Goal: Transaction & Acquisition: Purchase product/service

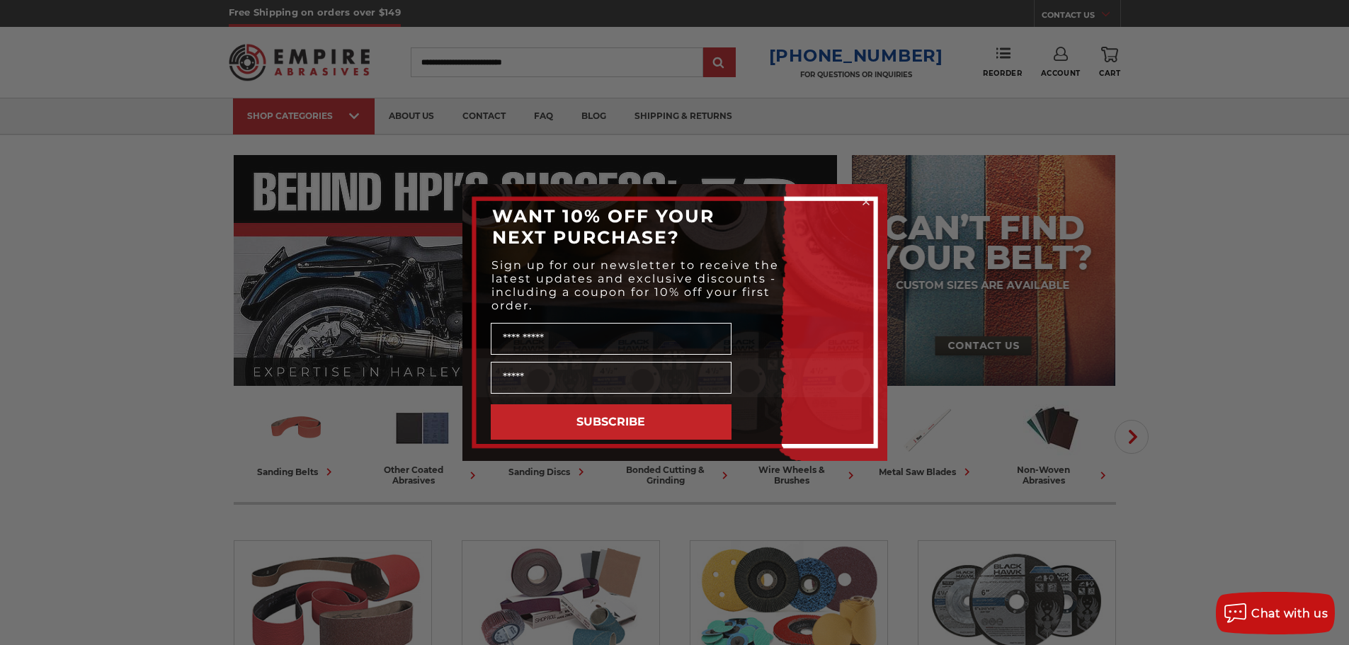
click at [869, 205] on circle "Close dialog" at bounding box center [865, 201] width 13 height 13
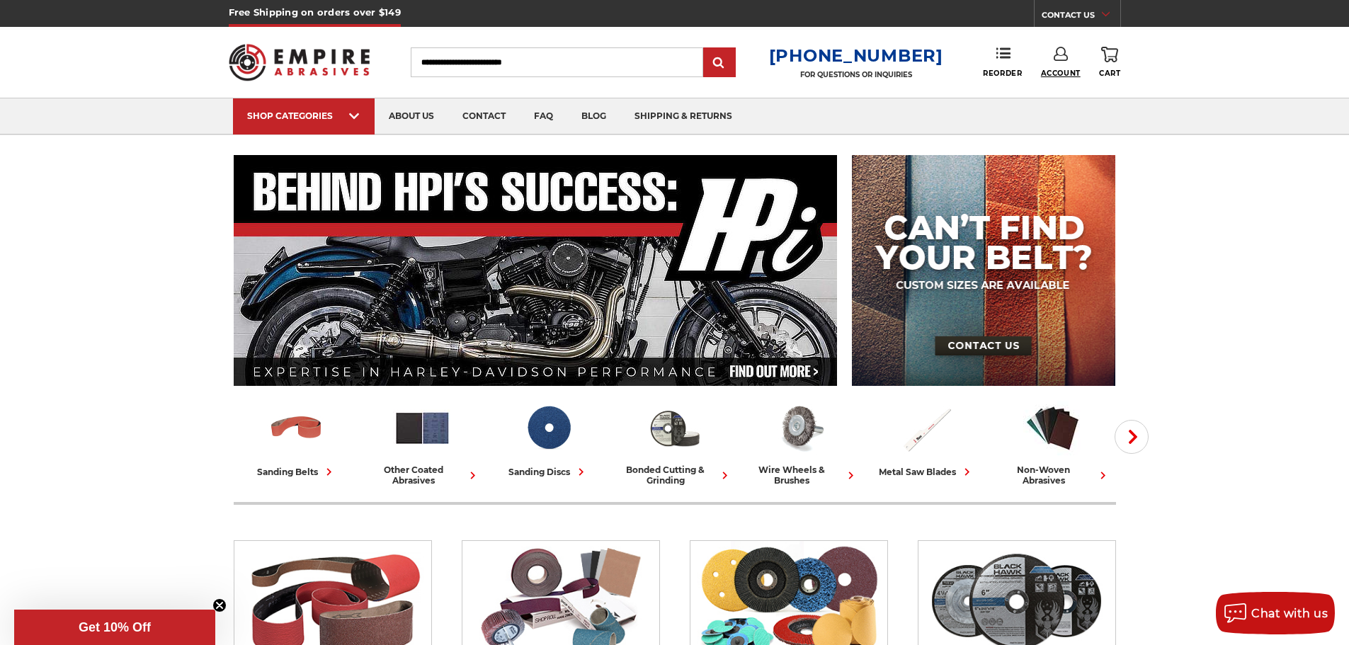
click at [1065, 71] on span "Account" at bounding box center [1061, 73] width 40 height 9
click at [1065, 84] on link "Account" at bounding box center [1060, 92] width 101 height 27
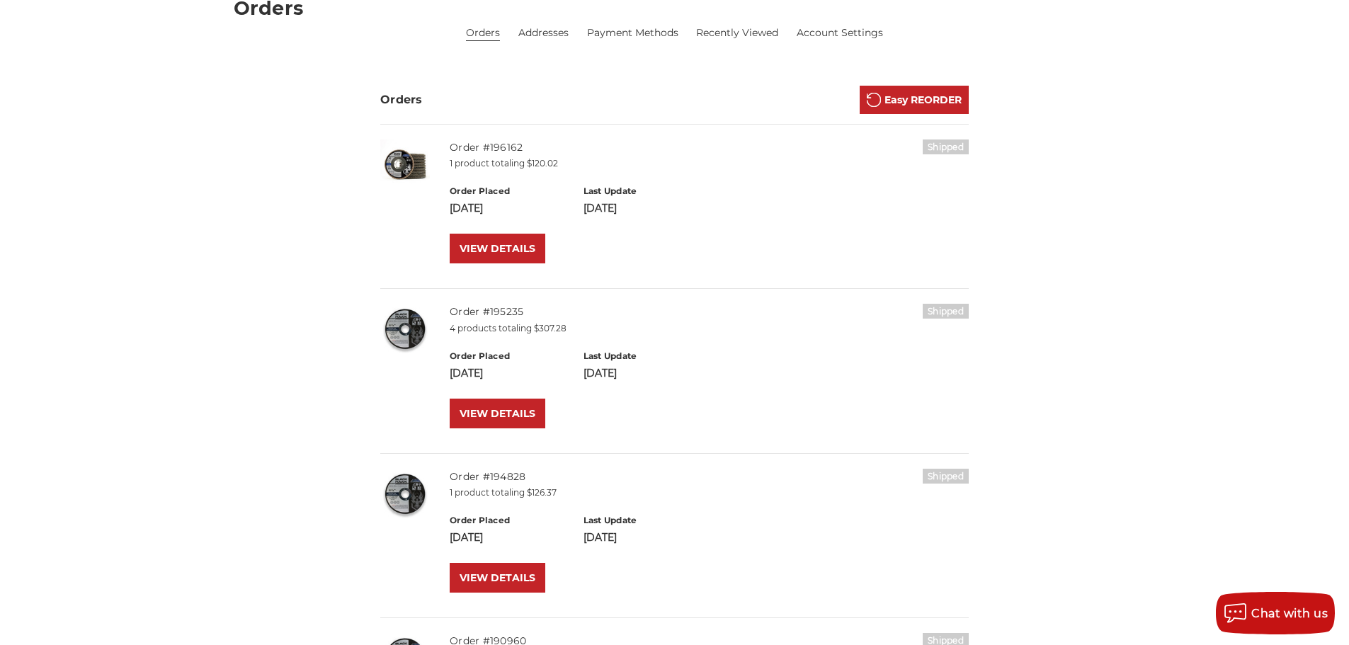
scroll to position [236, 0]
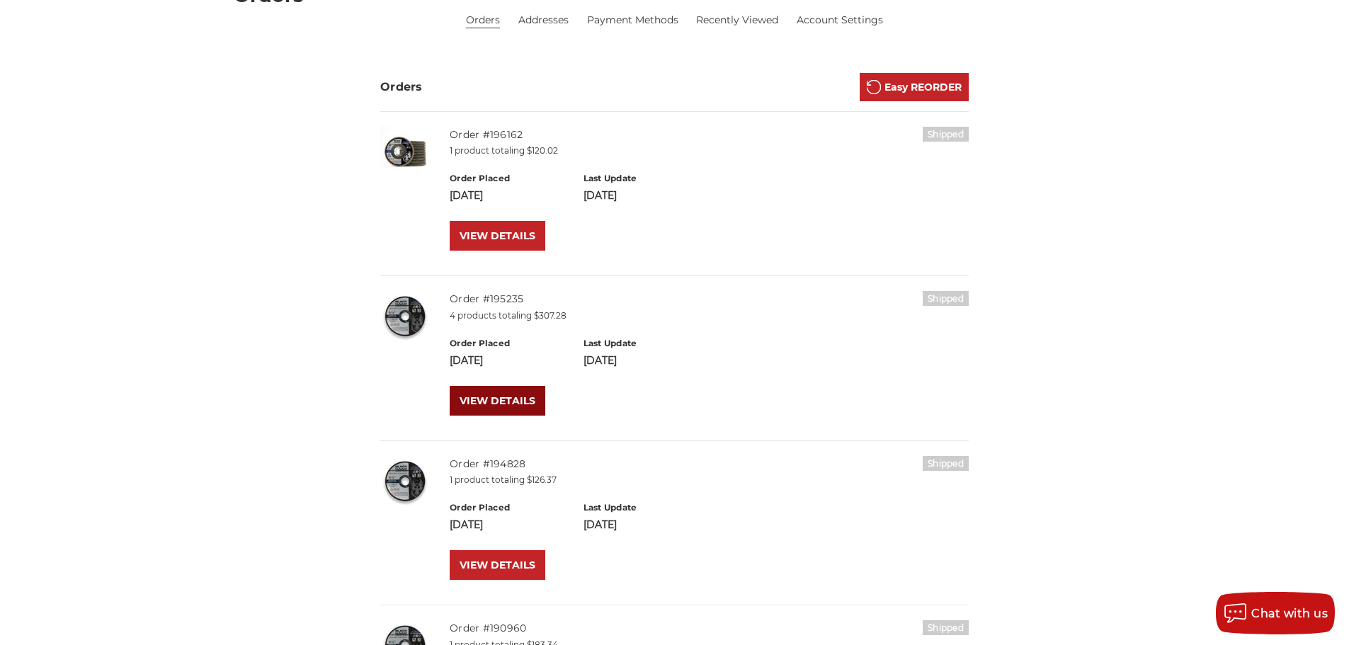
click at [508, 405] on link "VIEW DETAILS" at bounding box center [498, 401] width 96 height 30
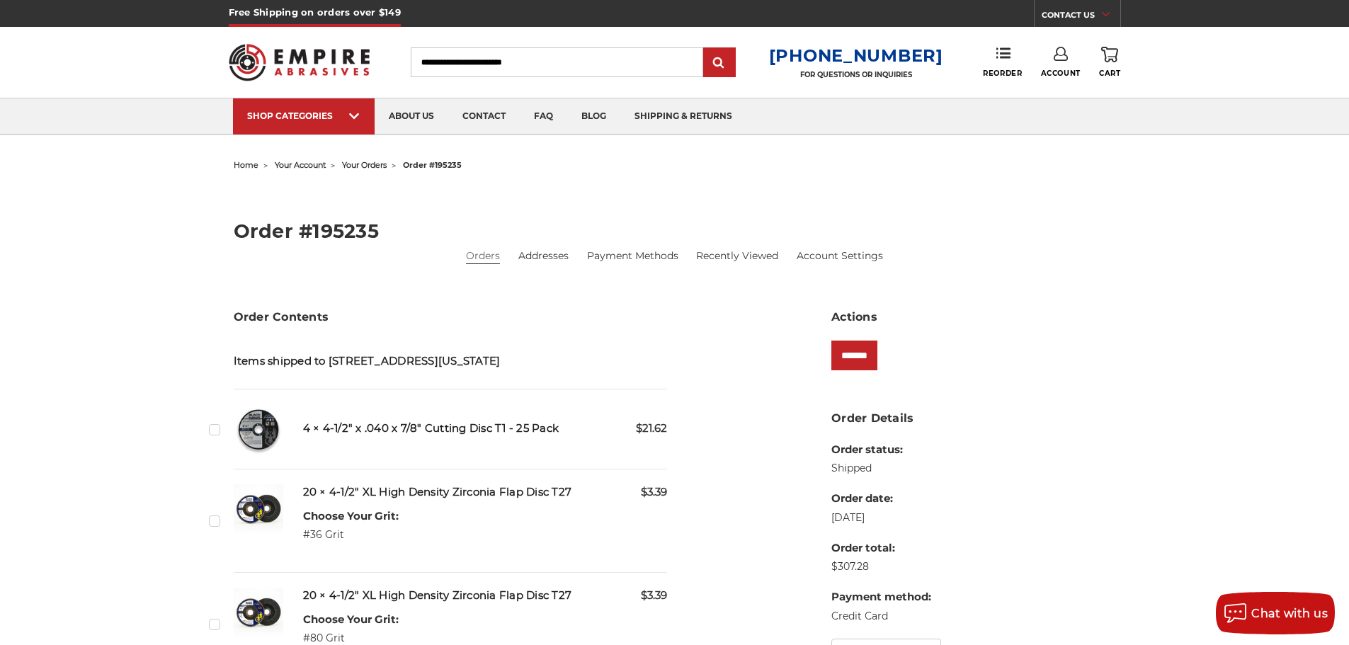
click at [216, 431] on label "Checkbox 530739 label" at bounding box center [216, 429] width 15 height 15
click at [854, 359] on input "*******" at bounding box center [854, 356] width 46 height 30
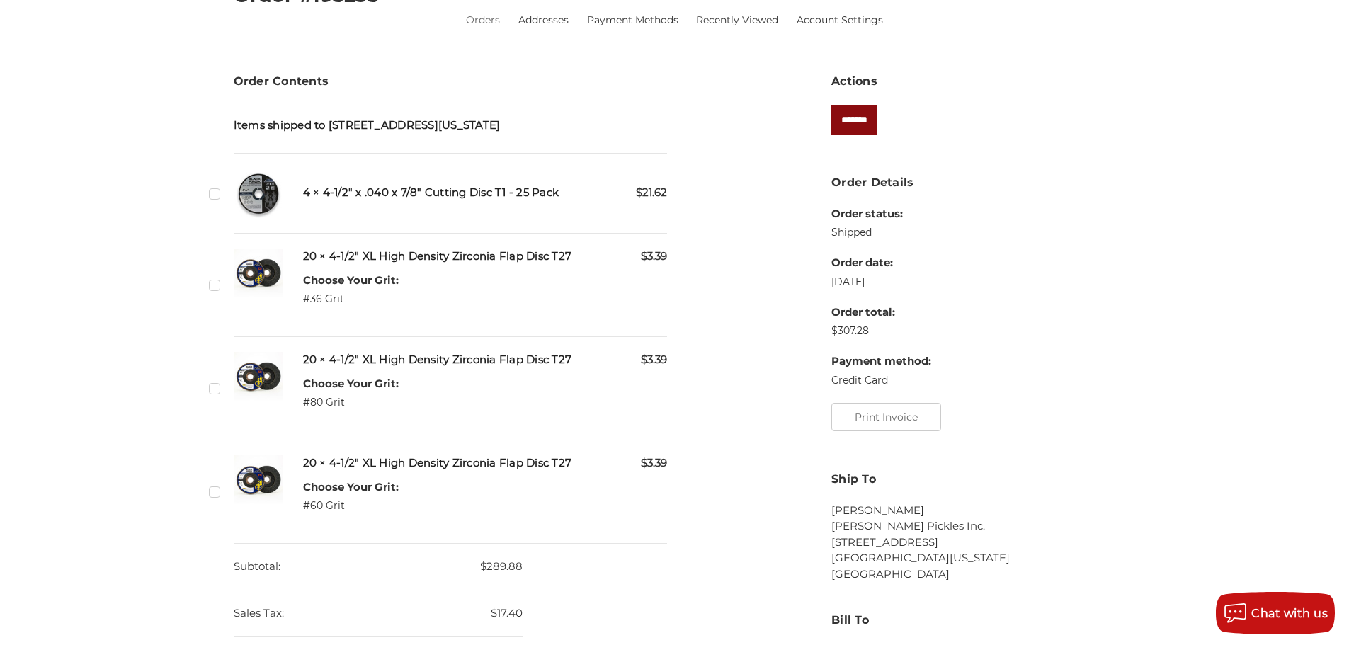
scroll to position [13, 0]
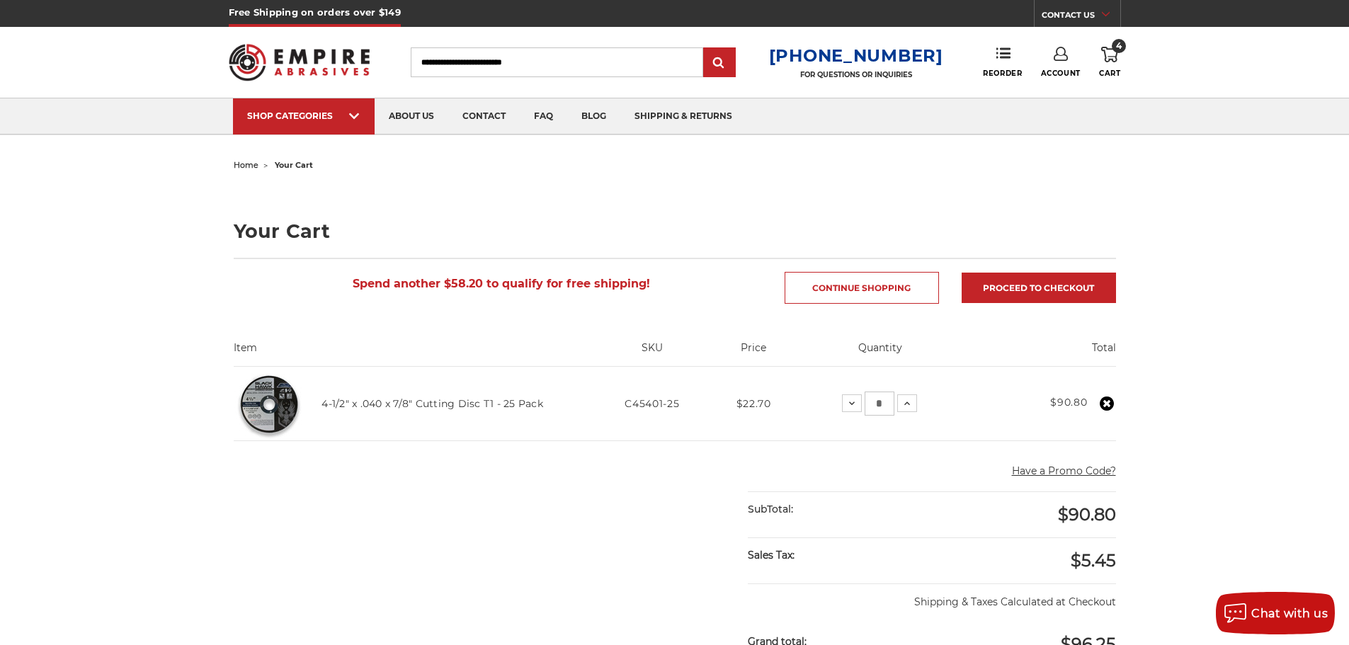
click at [886, 397] on input "*" at bounding box center [880, 404] width 30 height 24
type input "**"
click at [889, 458] on div "Have a Promo Code? Cancel" at bounding box center [932, 473] width 368 height 35
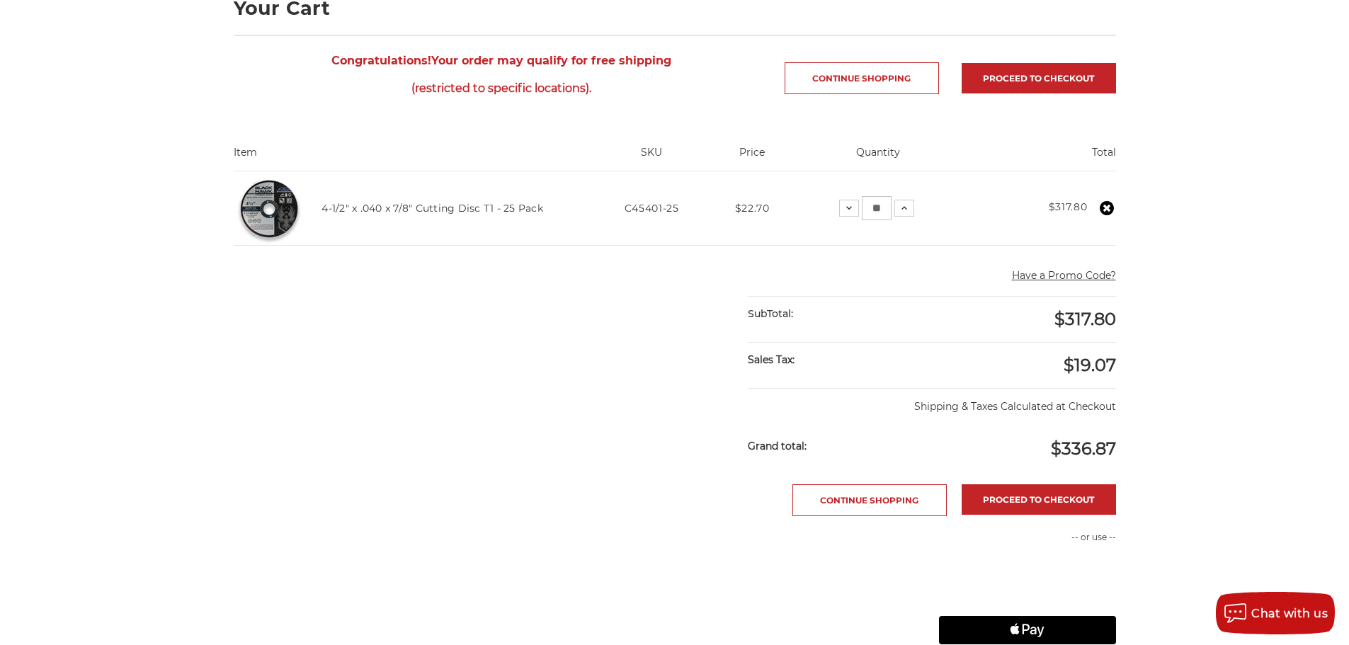
scroll to position [236, 0]
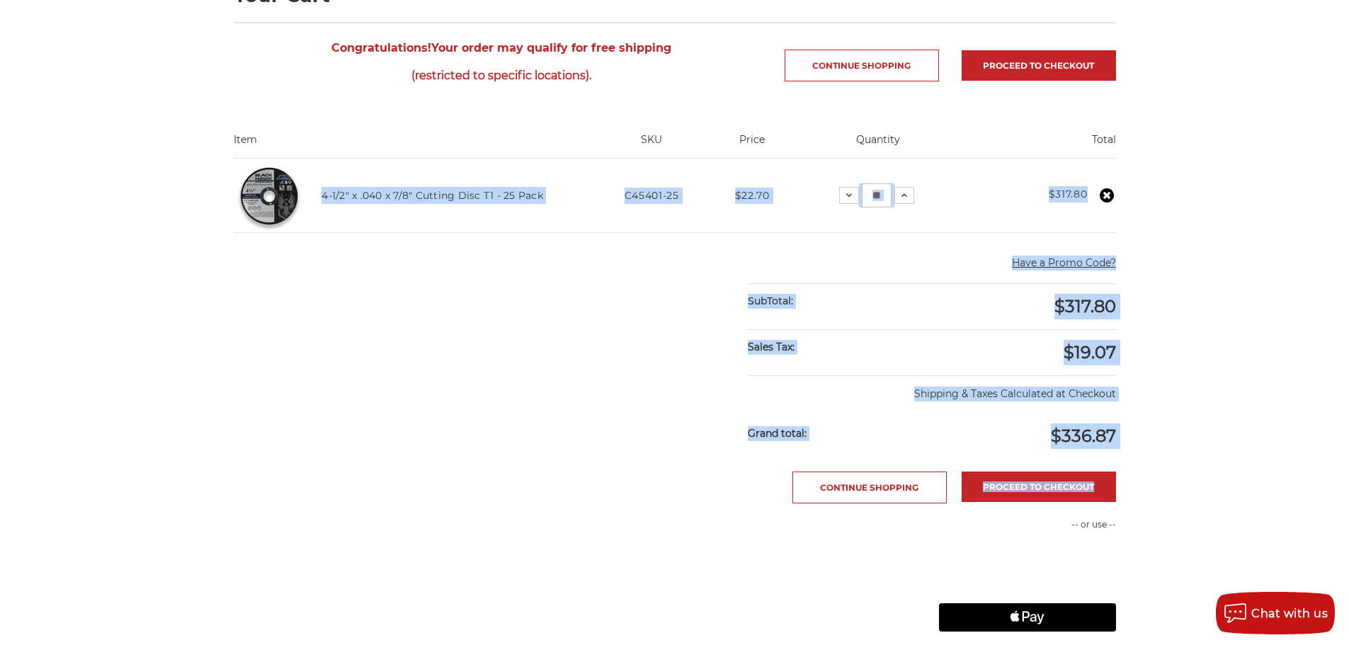
drag, startPoint x: 317, startPoint y: 168, endPoint x: 1120, endPoint y: 425, distance: 843.8
click at [1120, 425] on main "home your cart Your Cart Congratulations! Your order may qualify for free shipp…" at bounding box center [674, 365] width 897 height 893
copy main "4-1/2" x .040 x 7/8" Cutting Disc T1 - 25 Pack SKU C45401-25 Price $22.70 Quant…"
click at [489, 423] on main "home your cart Your Cart Congratulations! Your order may qualify for free shipp…" at bounding box center [674, 365] width 897 height 893
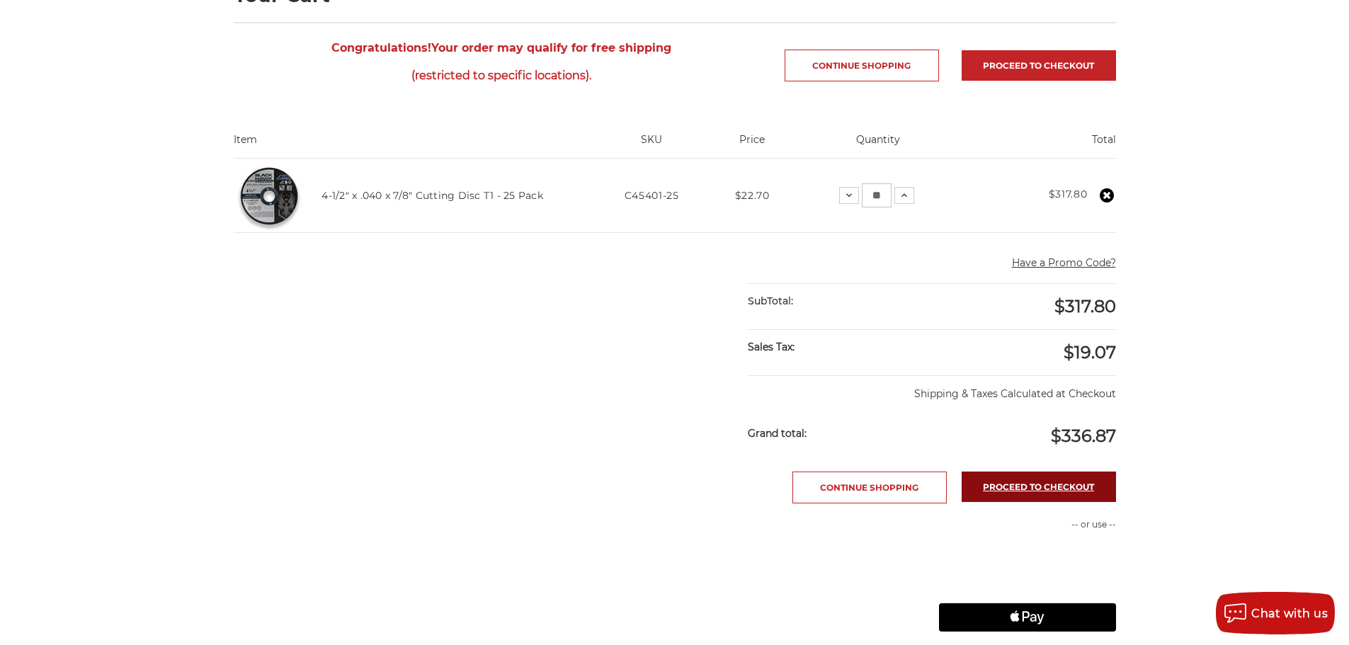
click at [1073, 486] on link "Proceed to checkout" at bounding box center [1039, 487] width 154 height 30
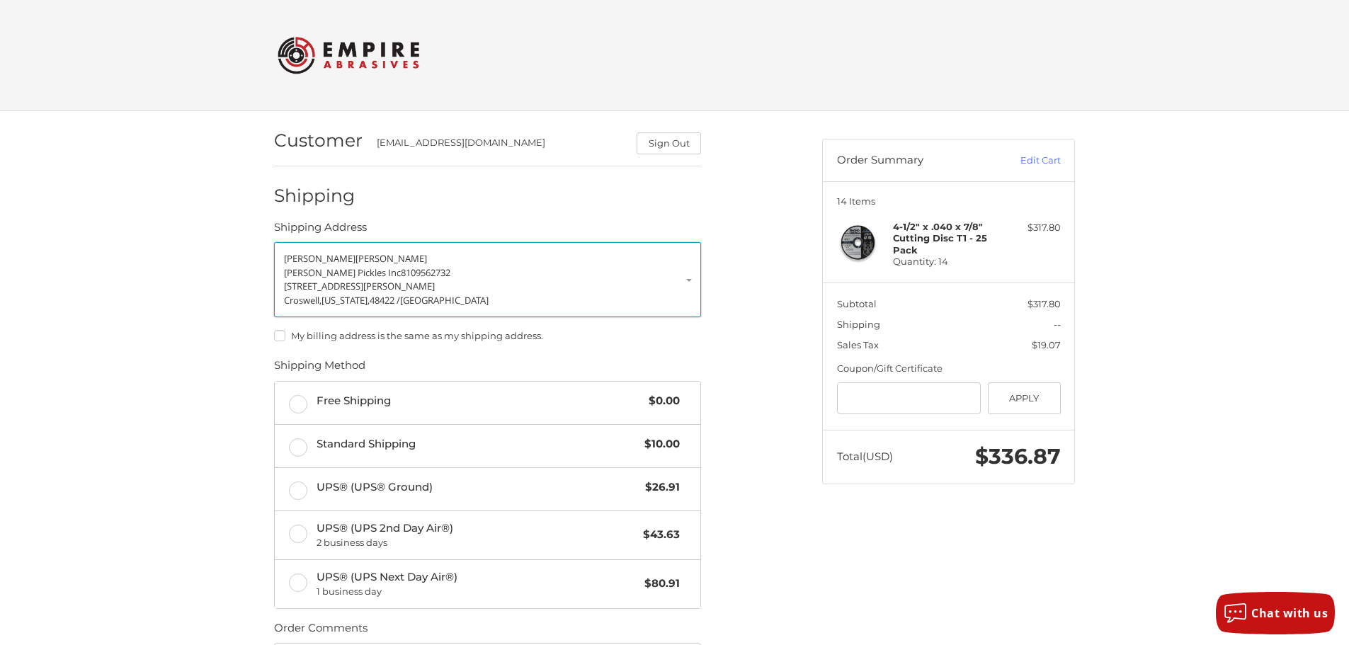
click at [688, 278] on link "[PERSON_NAME] [PERSON_NAME] Pickles Inc 8109562732 [STREET_ADDRESS][PERSON_NAME…" at bounding box center [487, 279] width 427 height 75
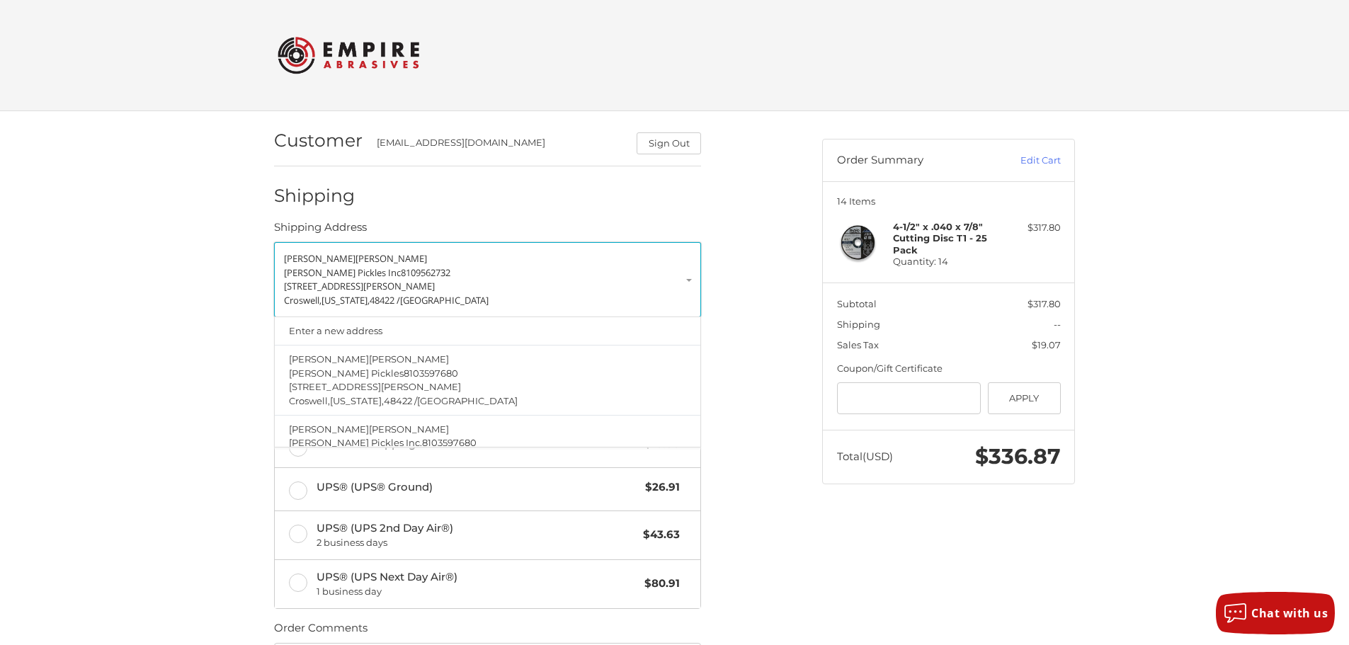
click at [401, 273] on span "8109562732" at bounding box center [426, 272] width 50 height 13
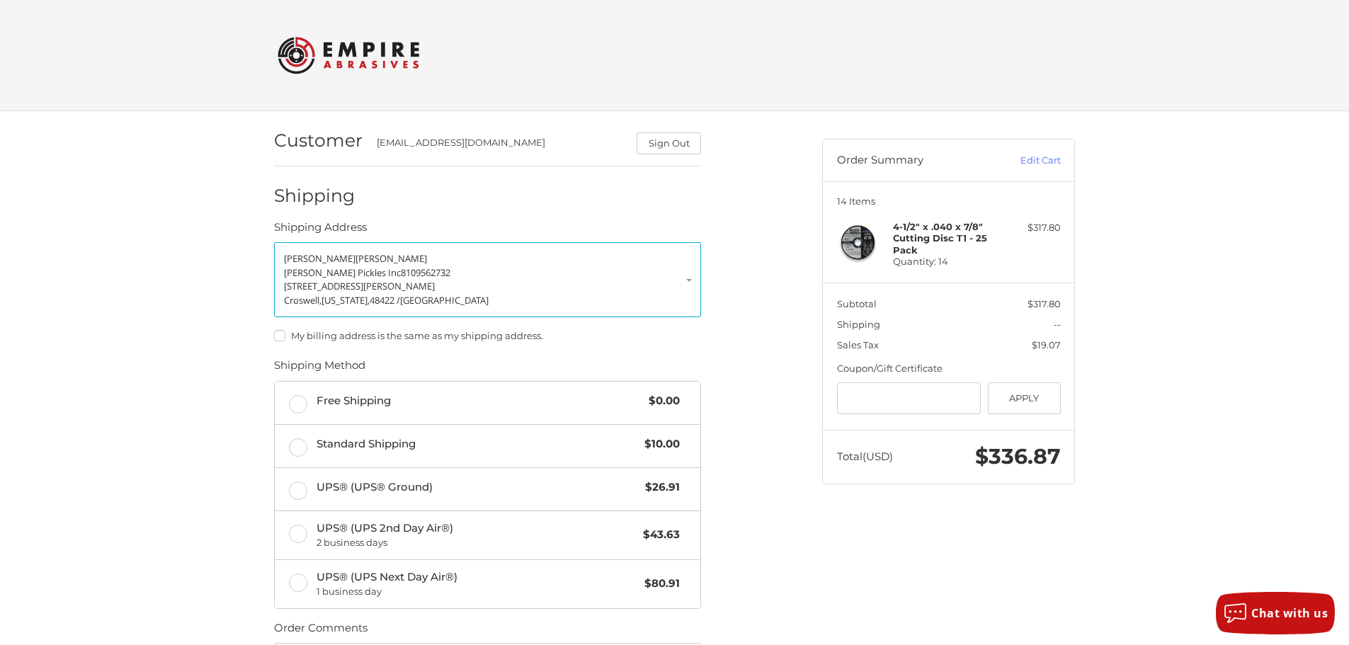
click at [280, 336] on label "My billing address is the same as my shipping address." at bounding box center [487, 335] width 427 height 11
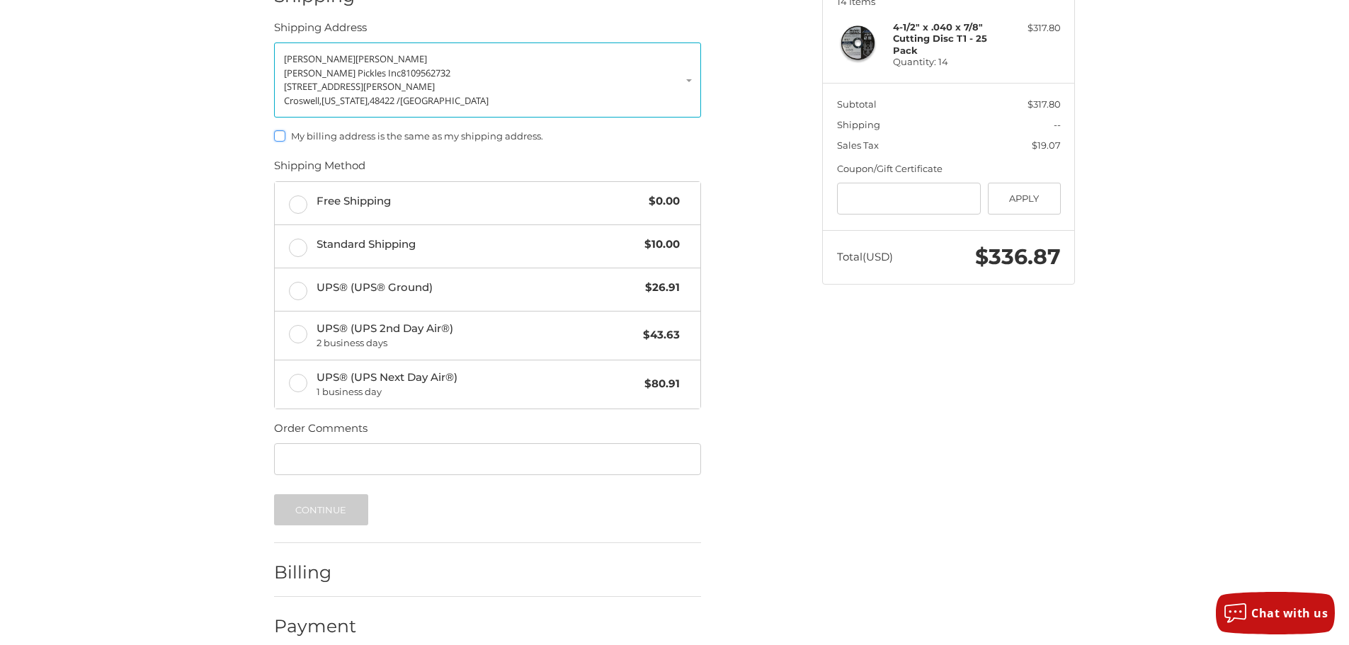
scroll to position [219, 0]
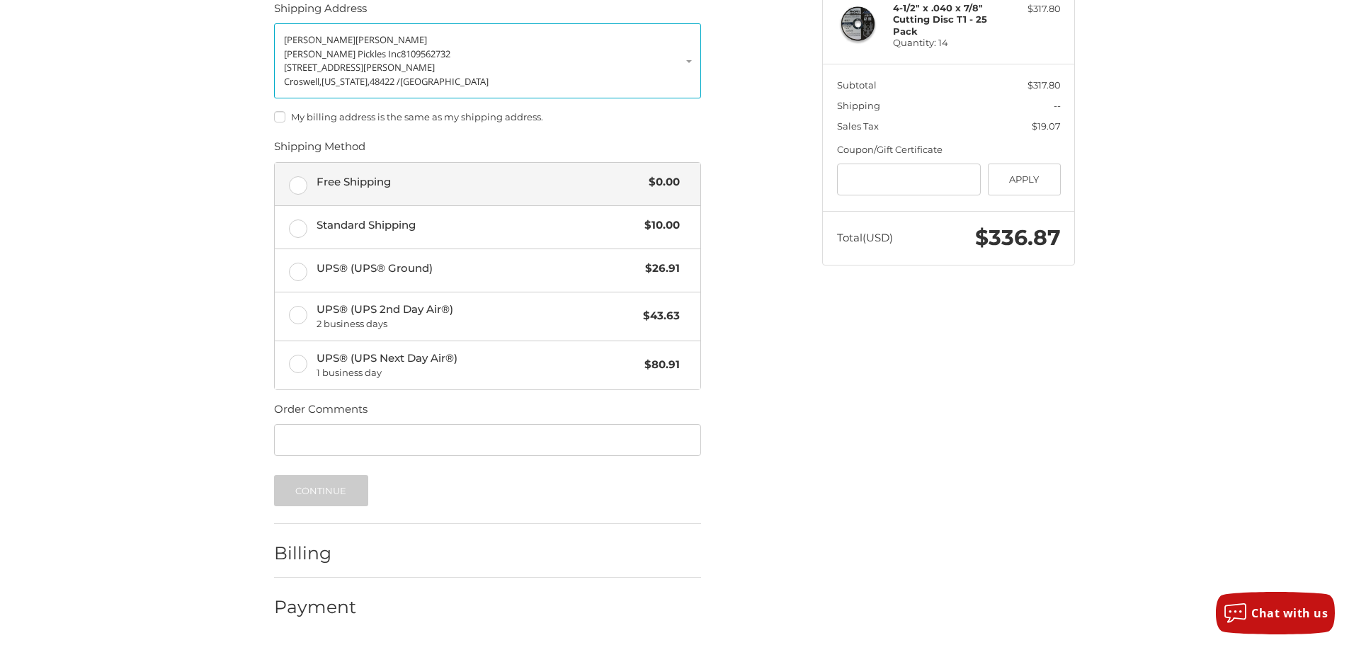
click at [297, 184] on label "Free Shipping $0.00" at bounding box center [488, 184] width 426 height 42
click at [314, 446] on input "Order Comments" at bounding box center [487, 440] width 427 height 32
type input "**********"
click at [336, 490] on button "Continue" at bounding box center [321, 490] width 94 height 31
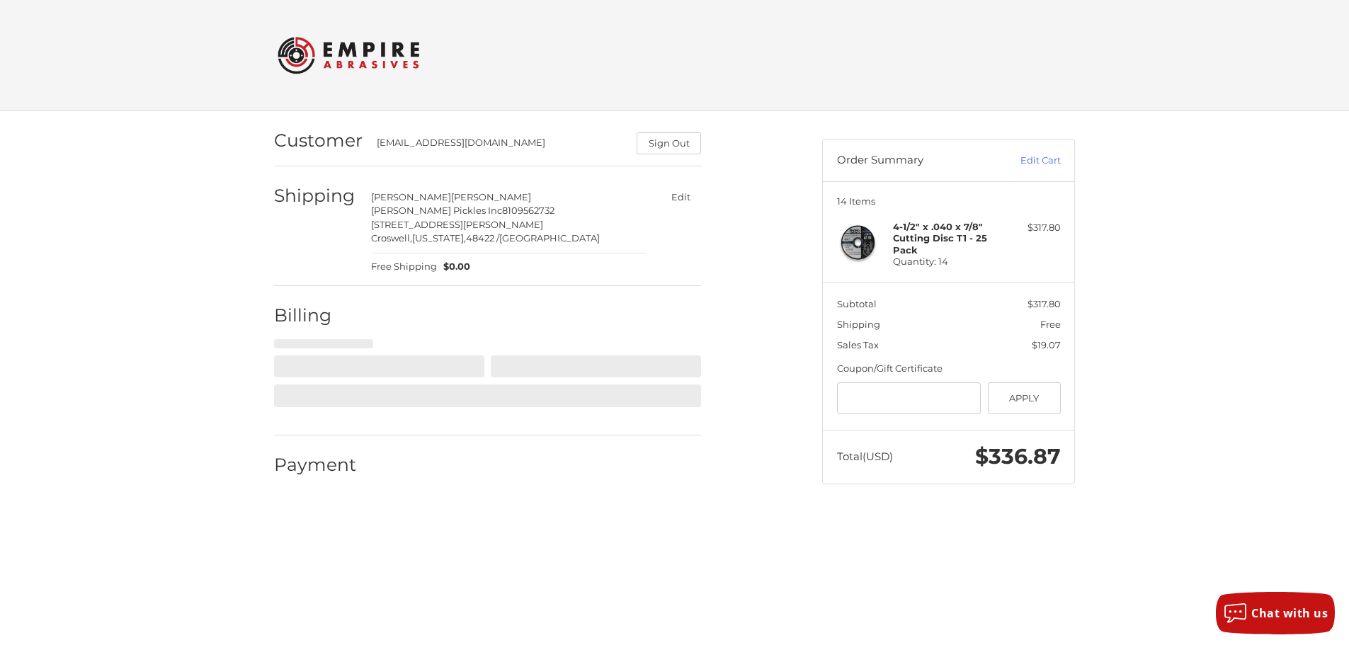
scroll to position [0, 0]
select select "**"
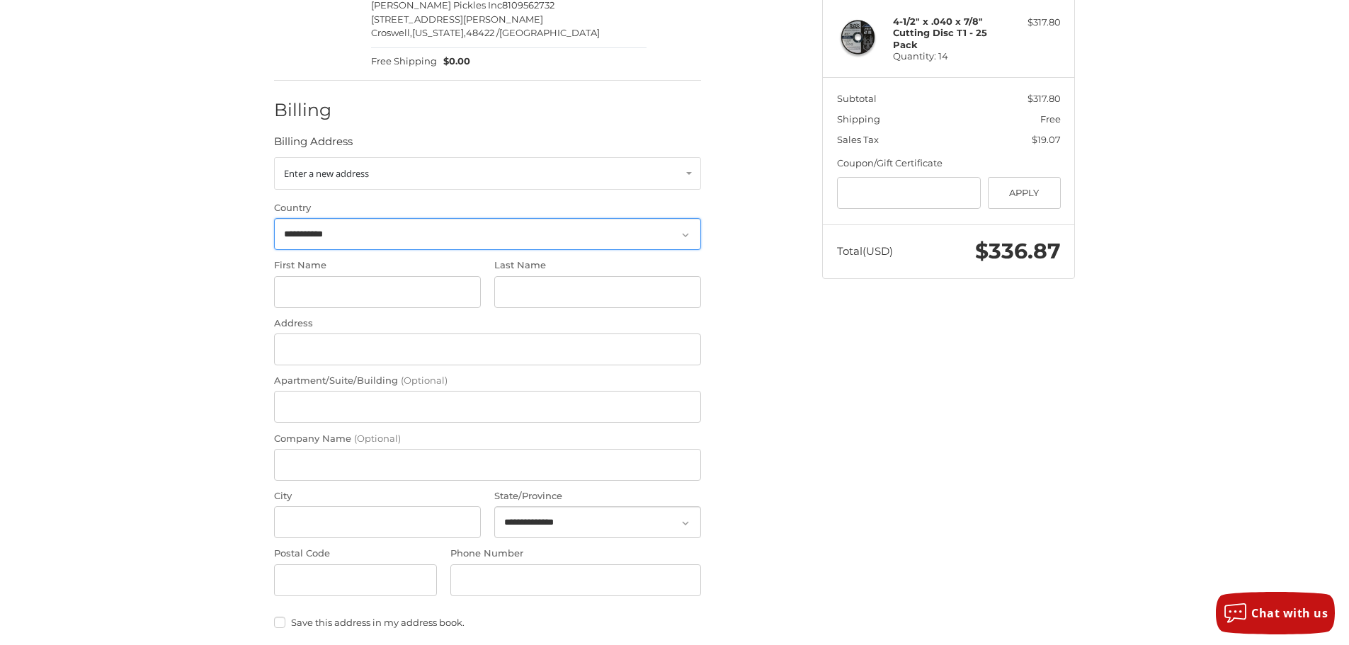
scroll to position [236, 0]
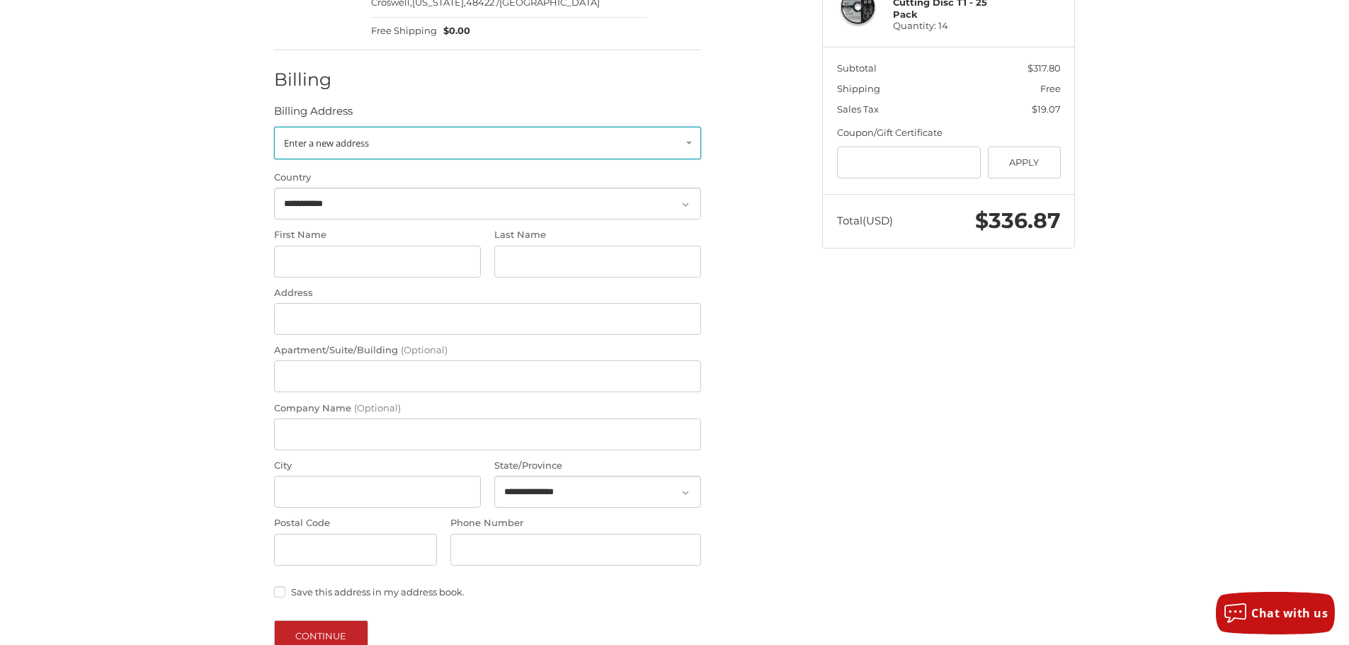
click at [680, 135] on link "Enter a new address" at bounding box center [487, 143] width 427 height 33
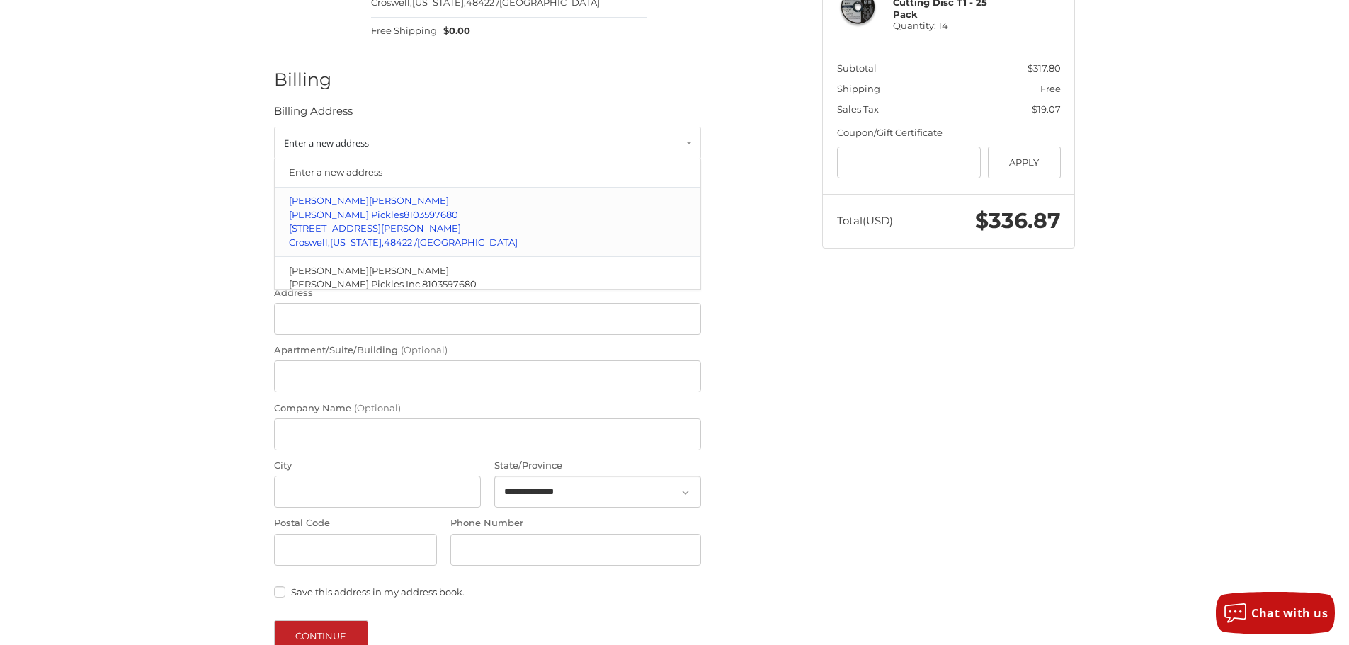
click at [470, 217] on p "[PERSON_NAME] Pickles 8103597680" at bounding box center [488, 215] width 398 height 14
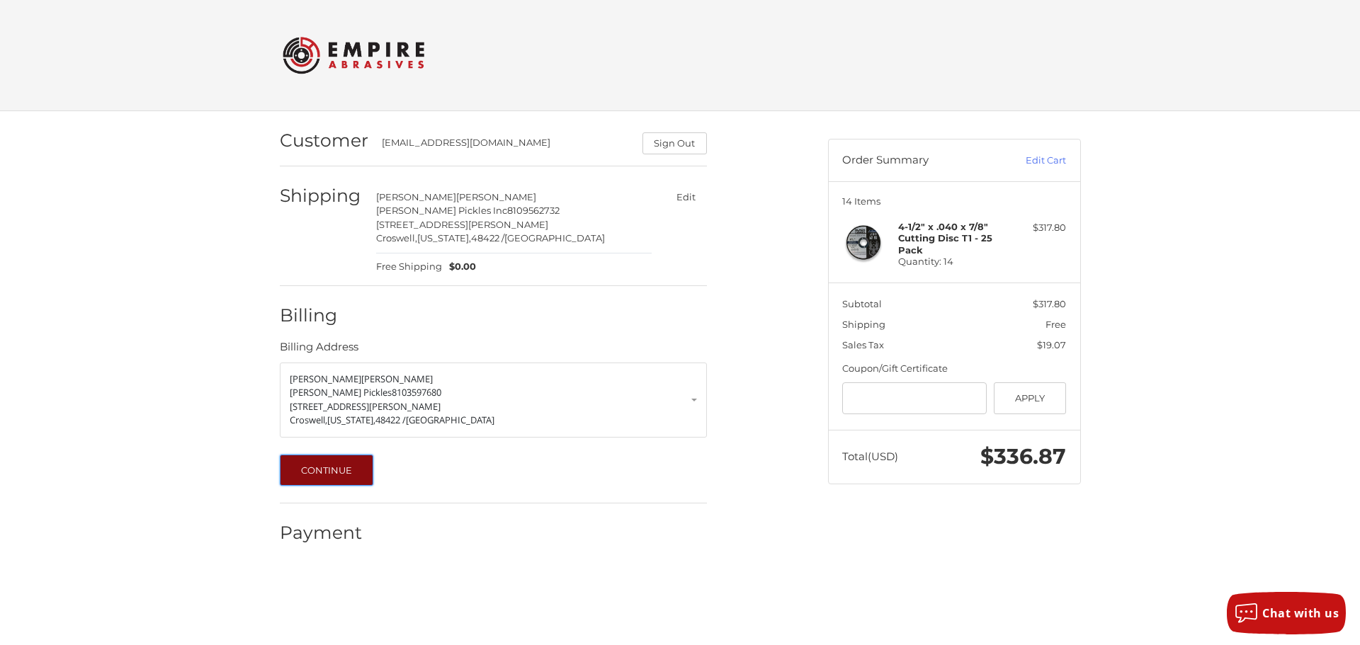
click at [329, 468] on button "Continue" at bounding box center [327, 470] width 94 height 31
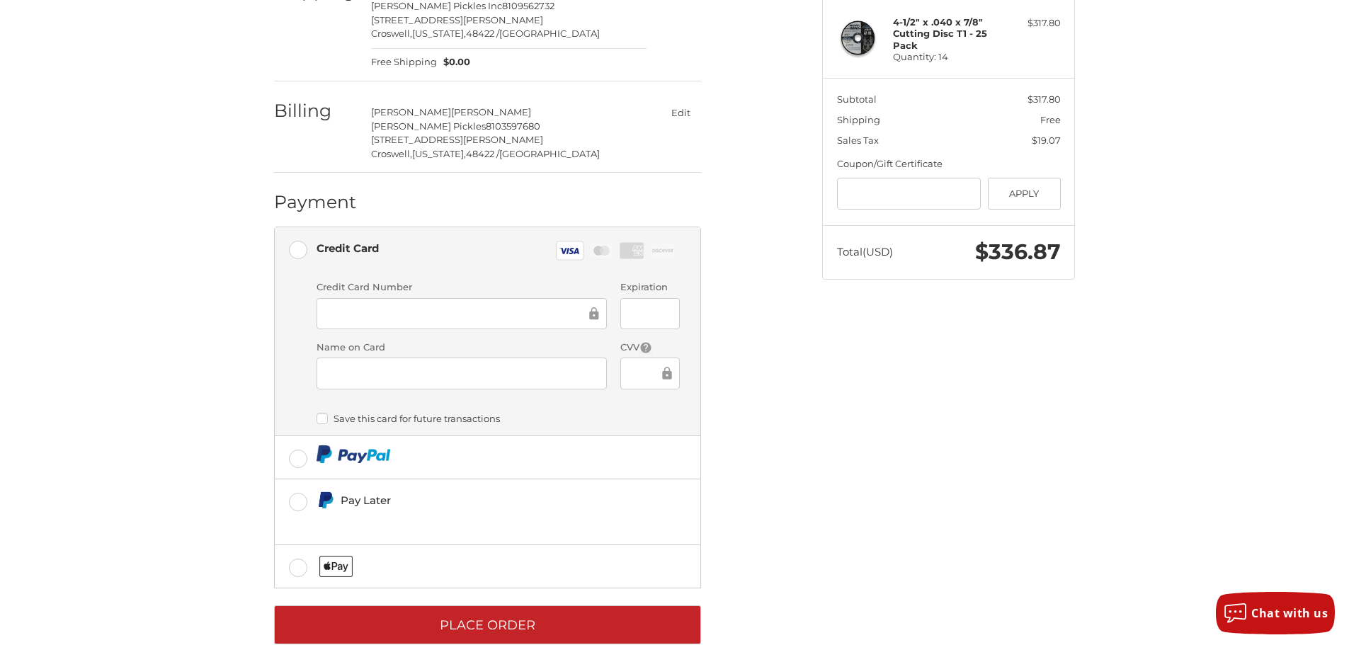
scroll to position [235, 0]
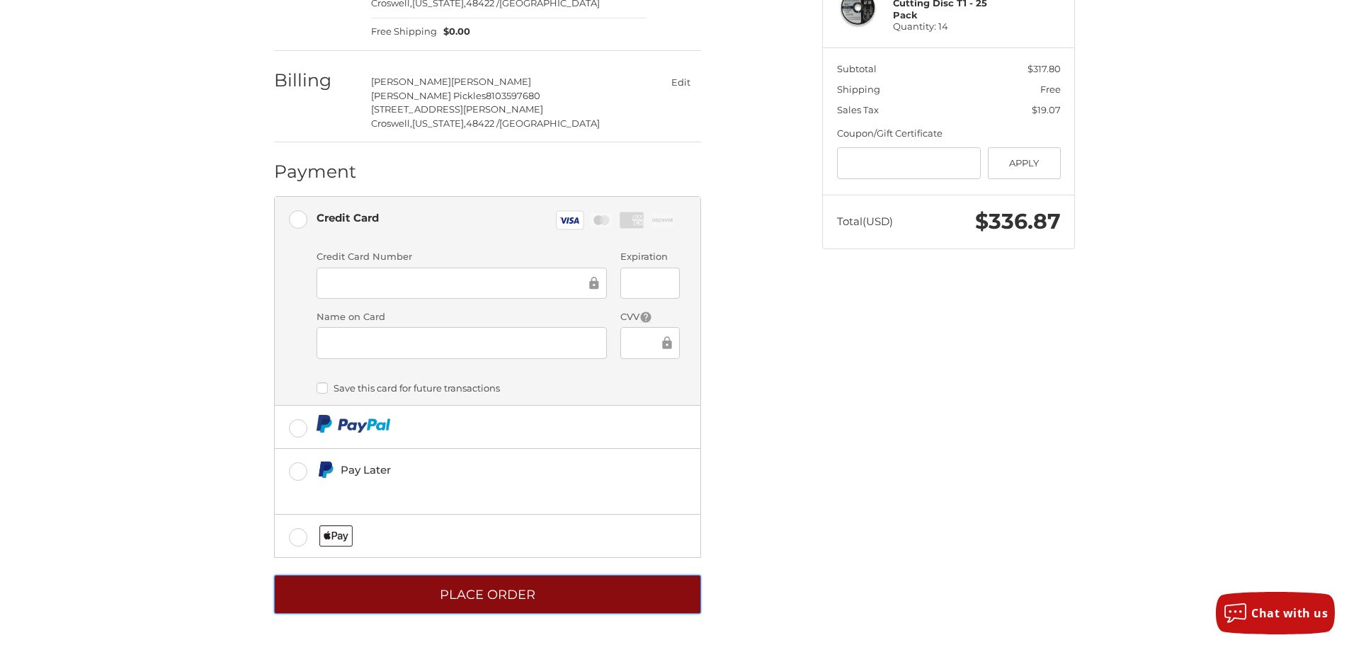
click at [535, 593] on button "Place Order" at bounding box center [487, 594] width 427 height 39
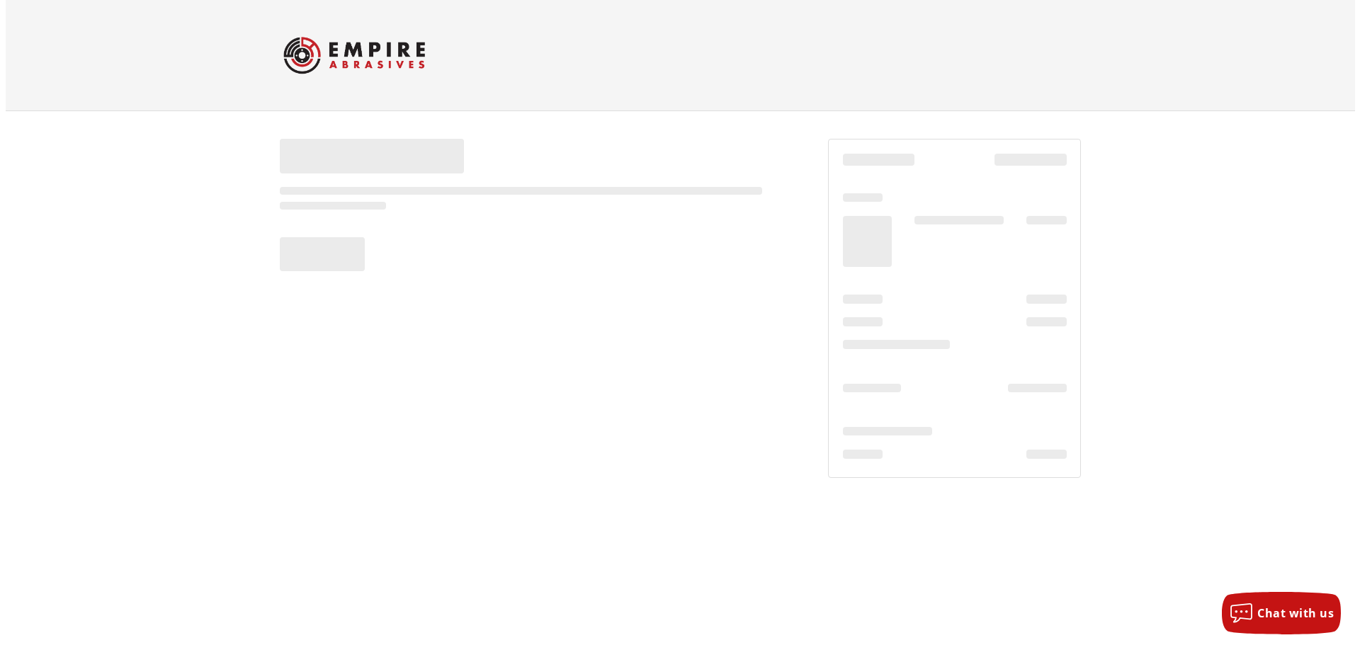
scroll to position [0, 0]
